Goal: Find specific page/section: Find specific page/section

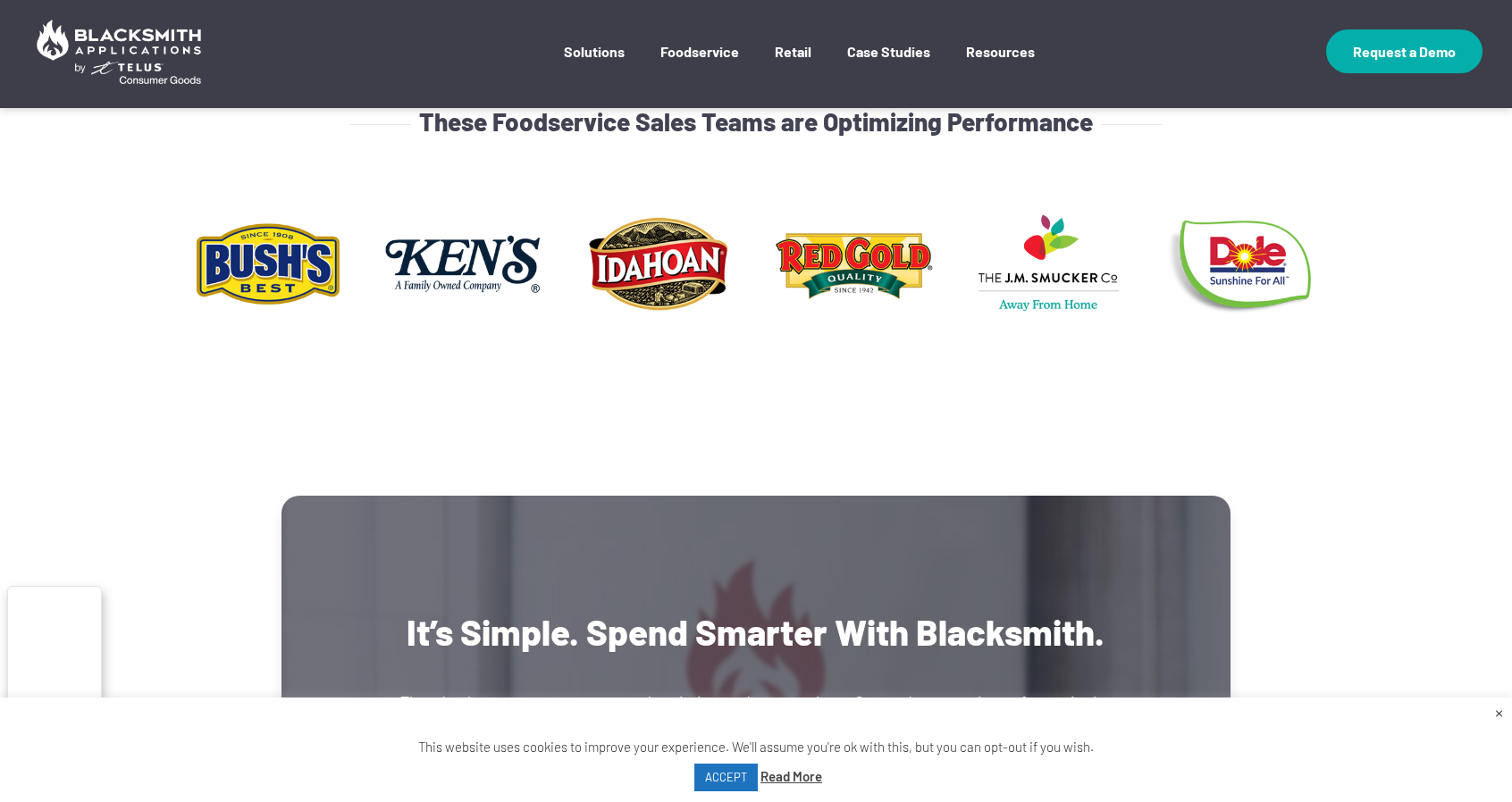
scroll to position [696, 0]
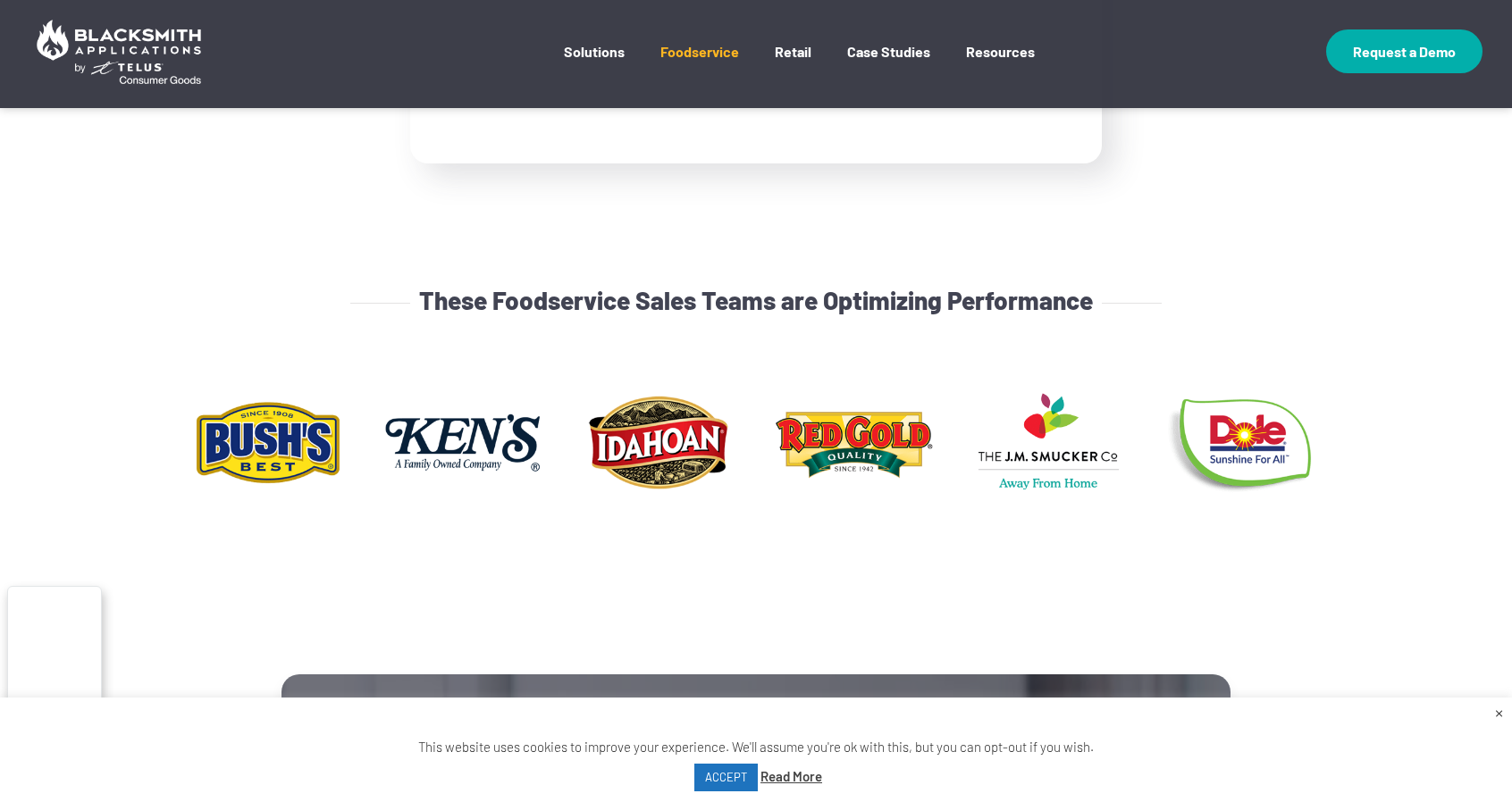
click at [712, 54] on link "Foodservice" at bounding box center [699, 64] width 78 height 44
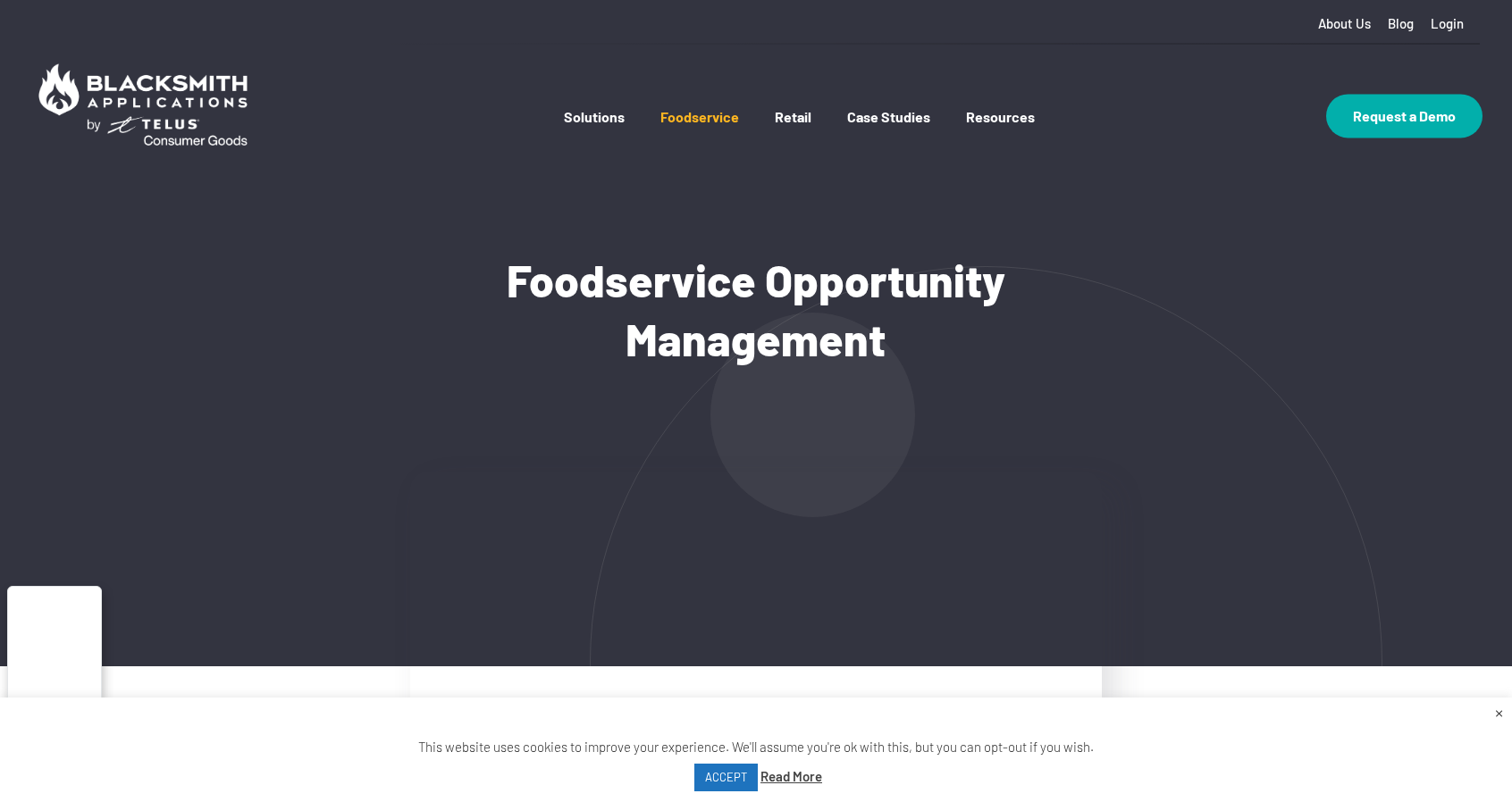
click at [700, 118] on link "Foodservice" at bounding box center [699, 135] width 78 height 52
click at [708, 117] on link "Foodservice" at bounding box center [699, 135] width 78 height 52
click at [495, 86] on nav "Solutions Manage Promotions Optimize Promotions Sales Enablement Trade Promotio…" at bounding box center [756, 134] width 1485 height 134
click at [720, 117] on link "Foodservice" at bounding box center [699, 135] width 78 height 52
